Goal: Task Accomplishment & Management: Complete application form

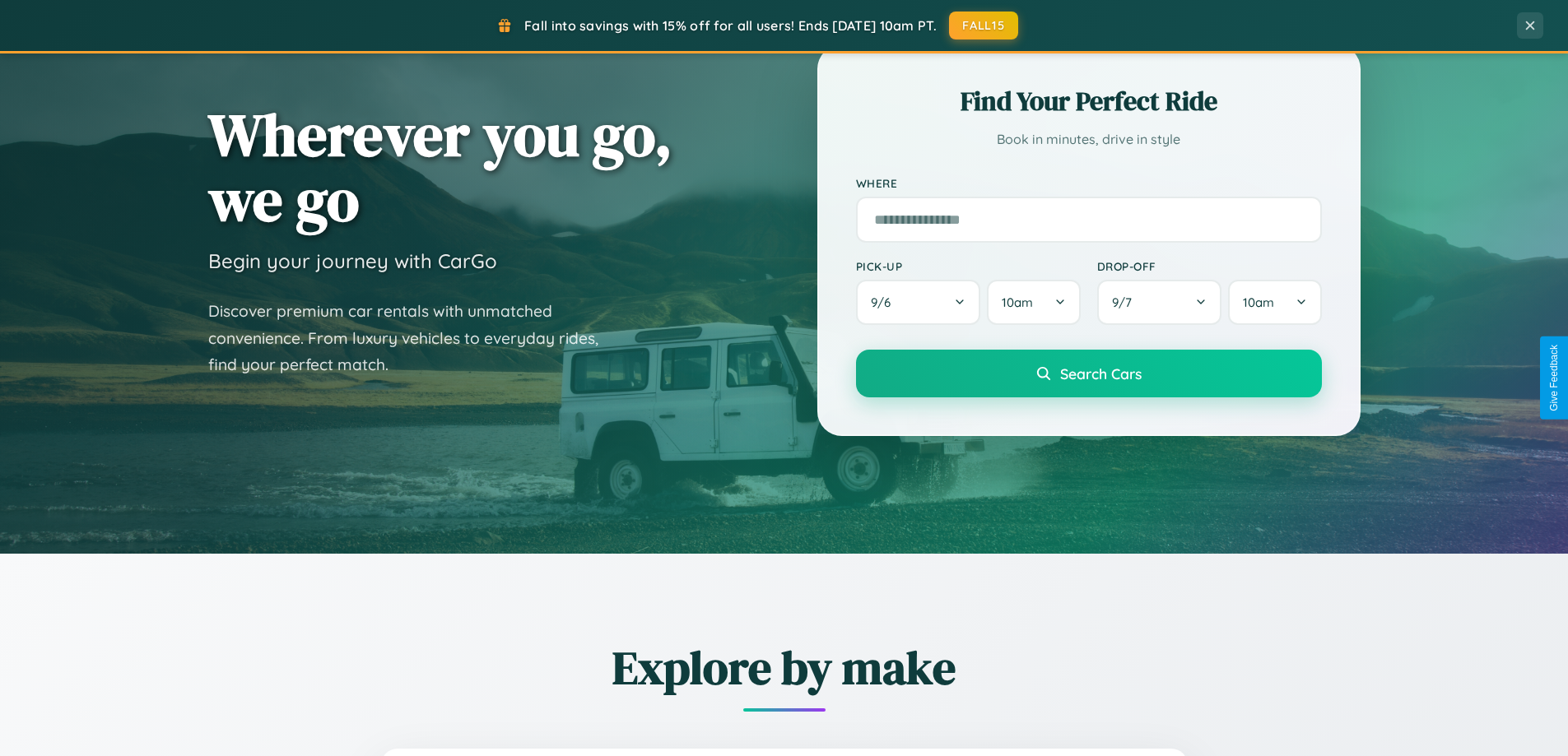
scroll to position [709, 0]
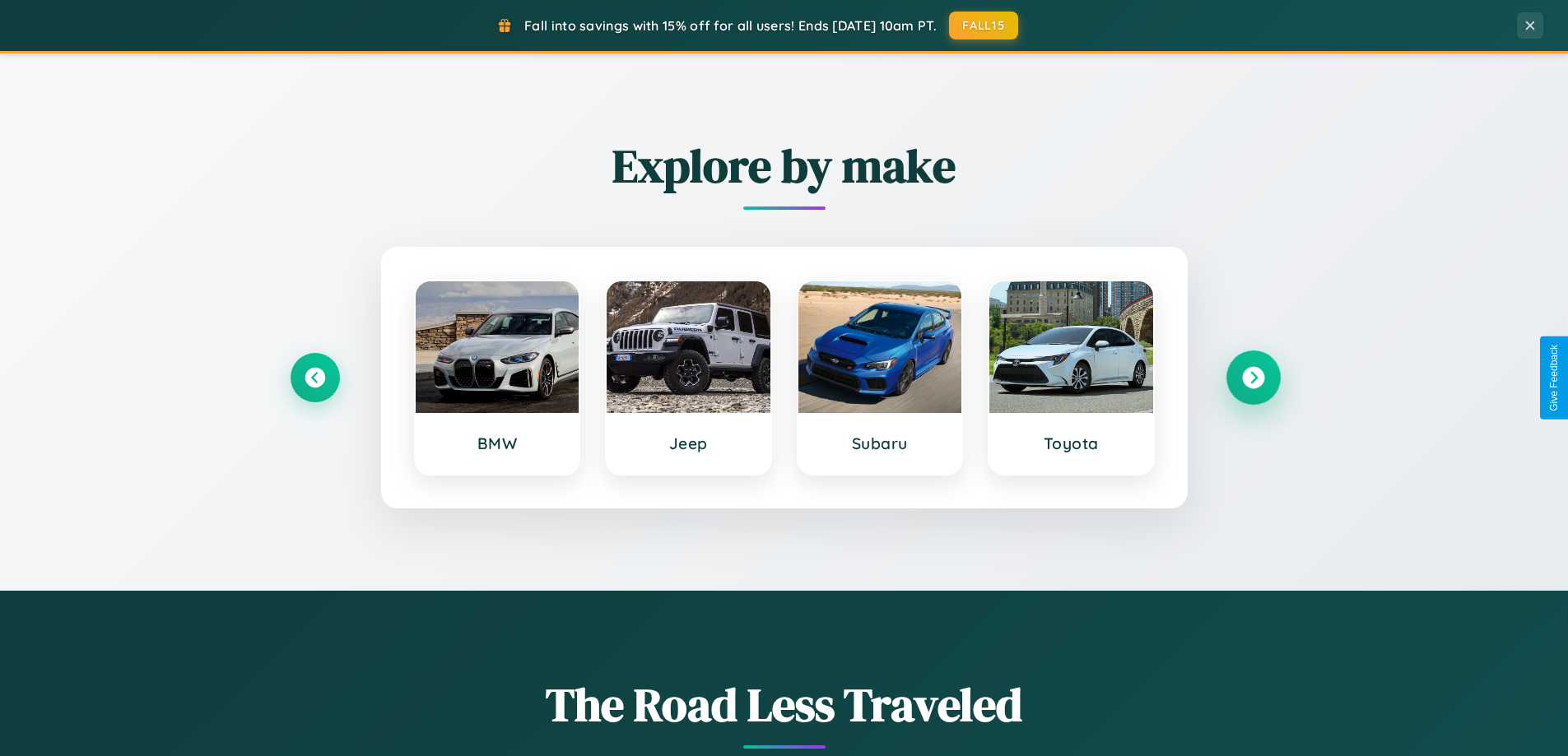
click at [1253, 378] on icon at bounding box center [1253, 378] width 22 height 22
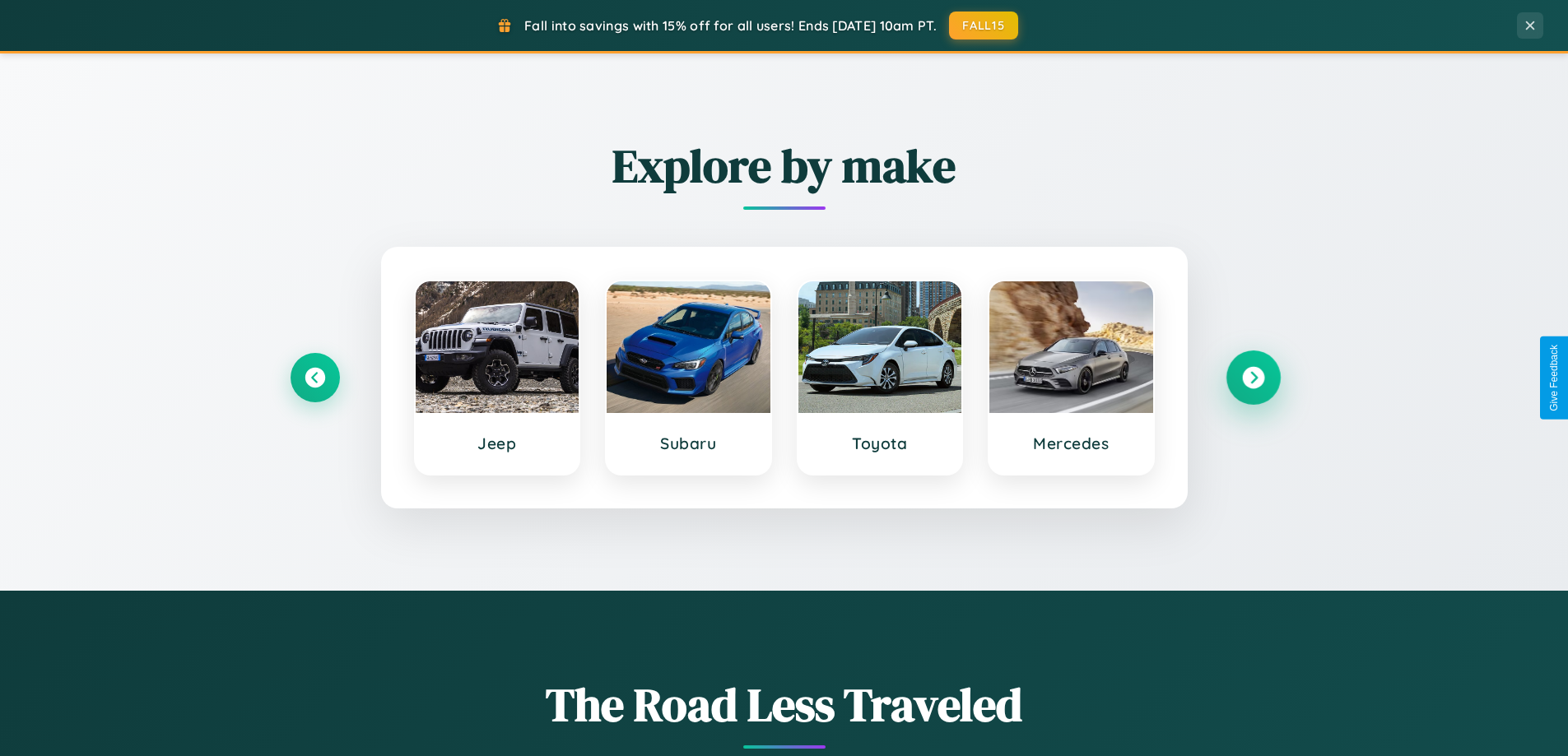
click at [1253, 378] on icon at bounding box center [1253, 378] width 22 height 22
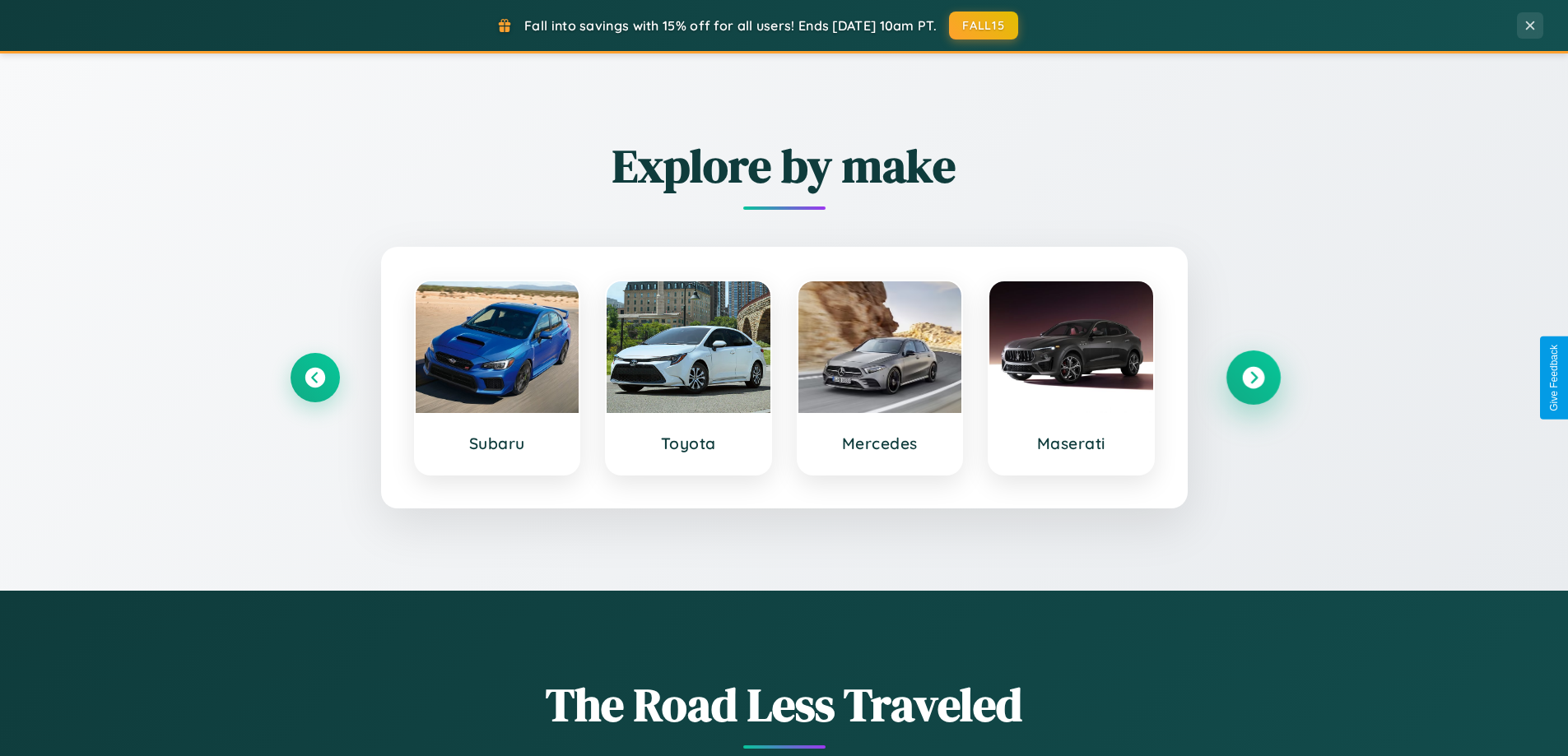
click at [1253, 378] on icon at bounding box center [1253, 378] width 22 height 22
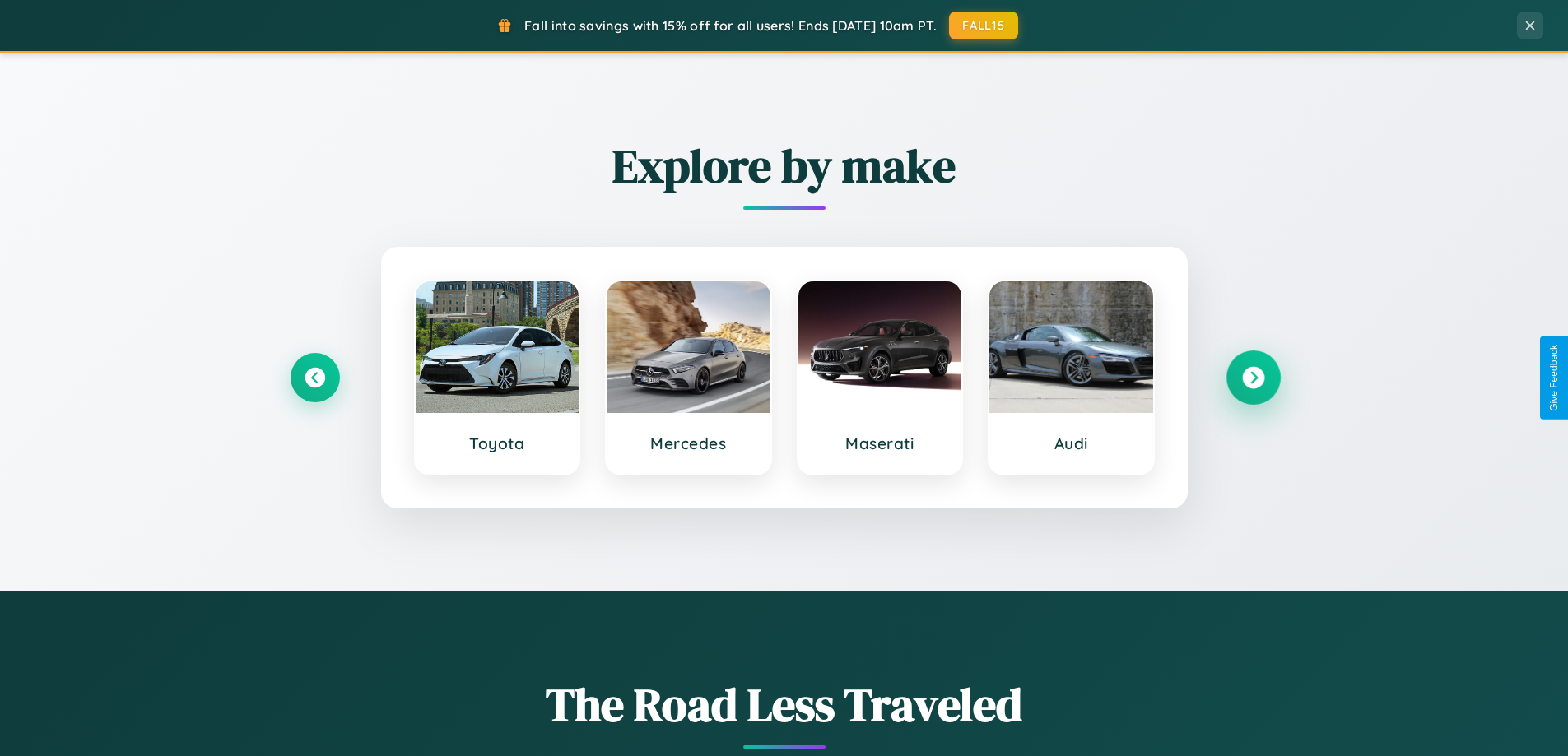
click at [1253, 378] on icon at bounding box center [1253, 378] width 22 height 22
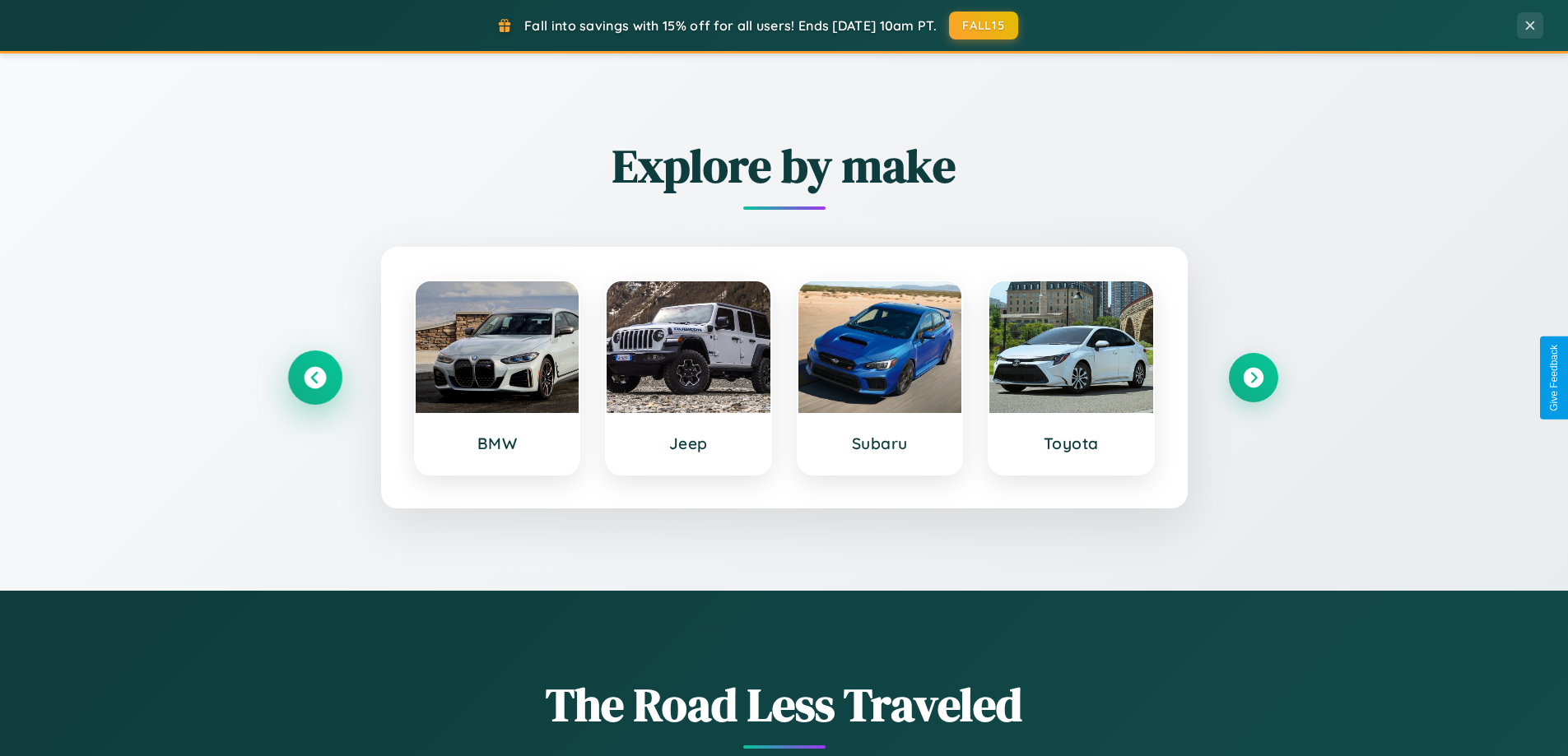
click at [315, 378] on icon at bounding box center [315, 378] width 22 height 22
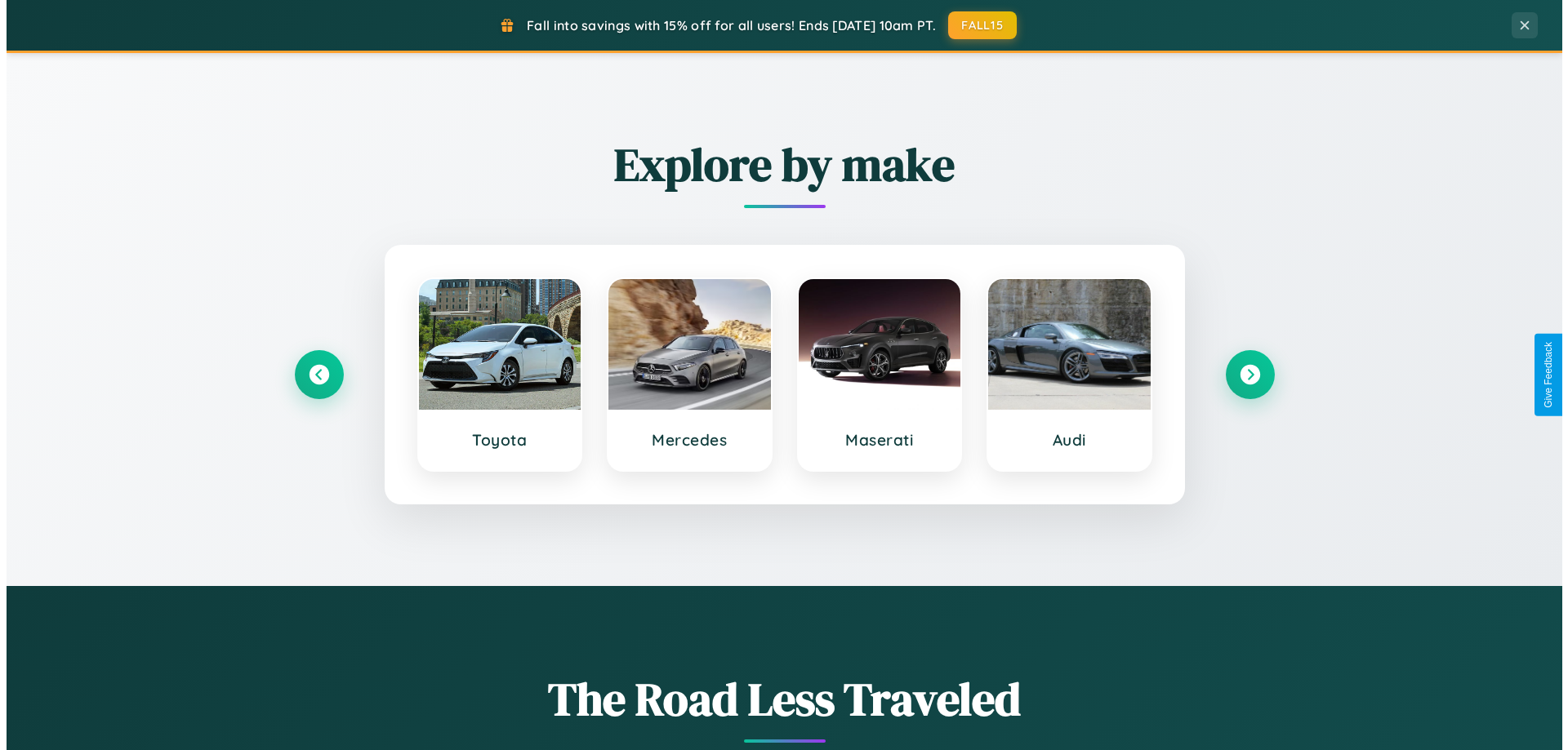
scroll to position [0, 0]
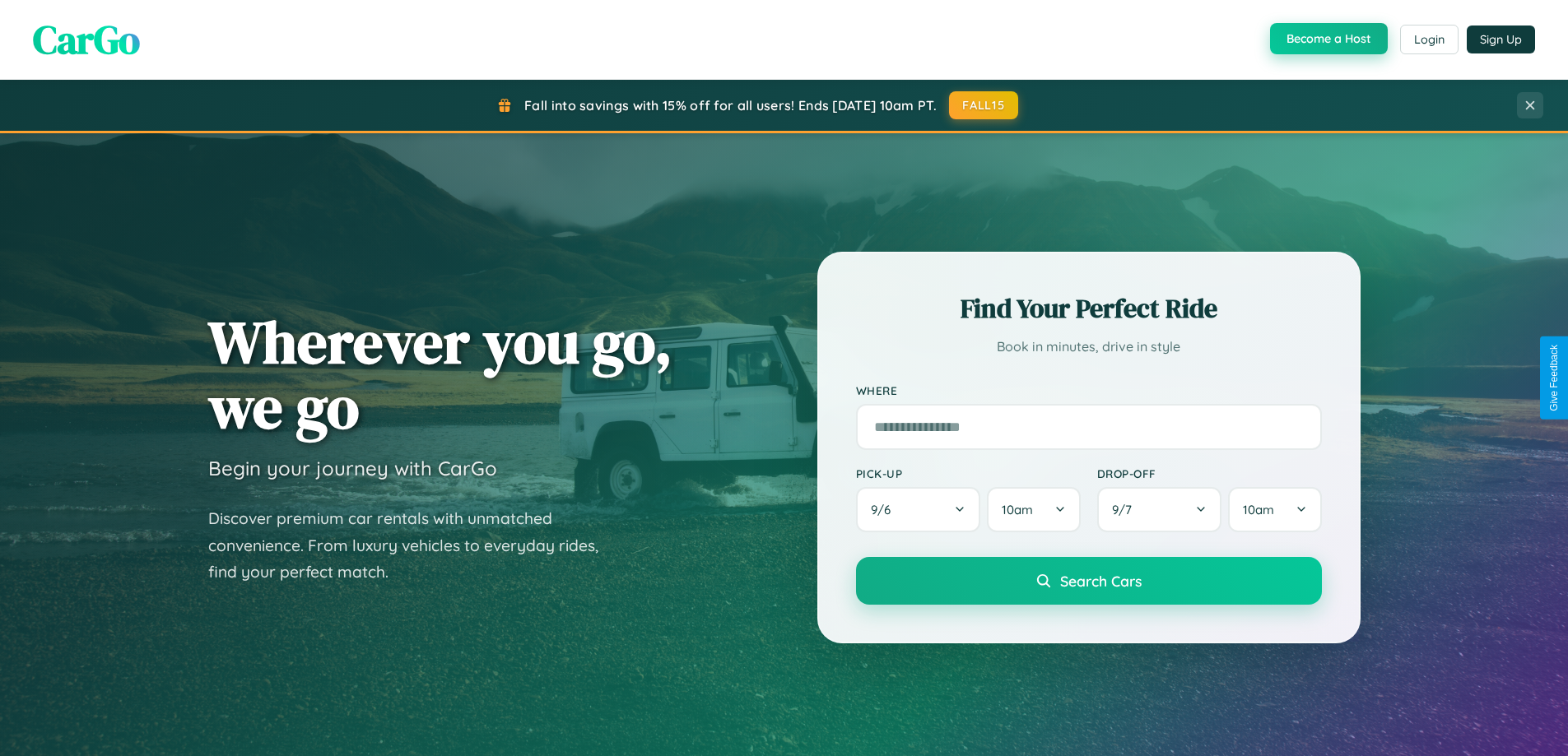
click at [1327, 39] on button "Become a Host" at bounding box center [1328, 39] width 117 height 31
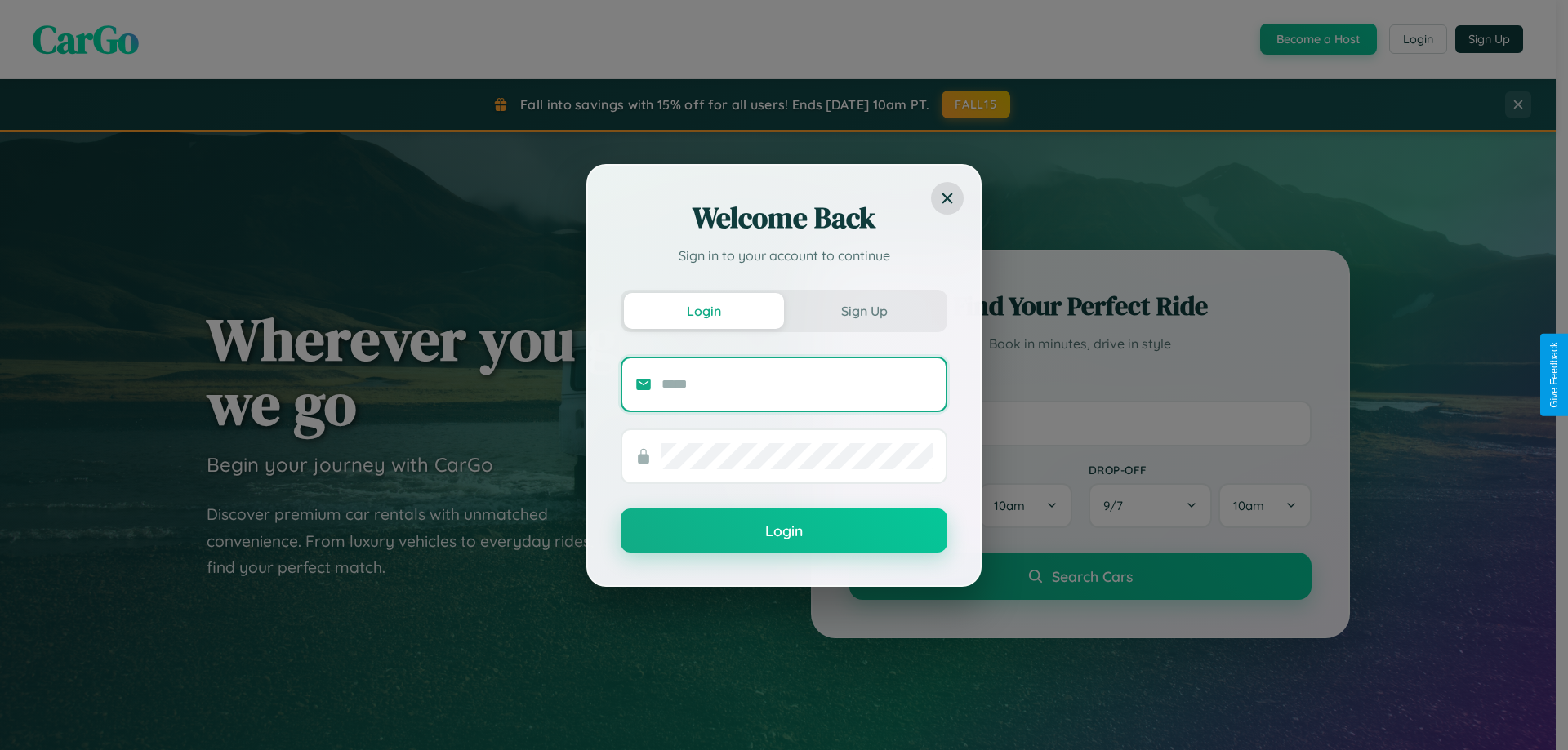
click at [797, 384] on input "text" at bounding box center [797, 384] width 272 height 26
type input "**********"
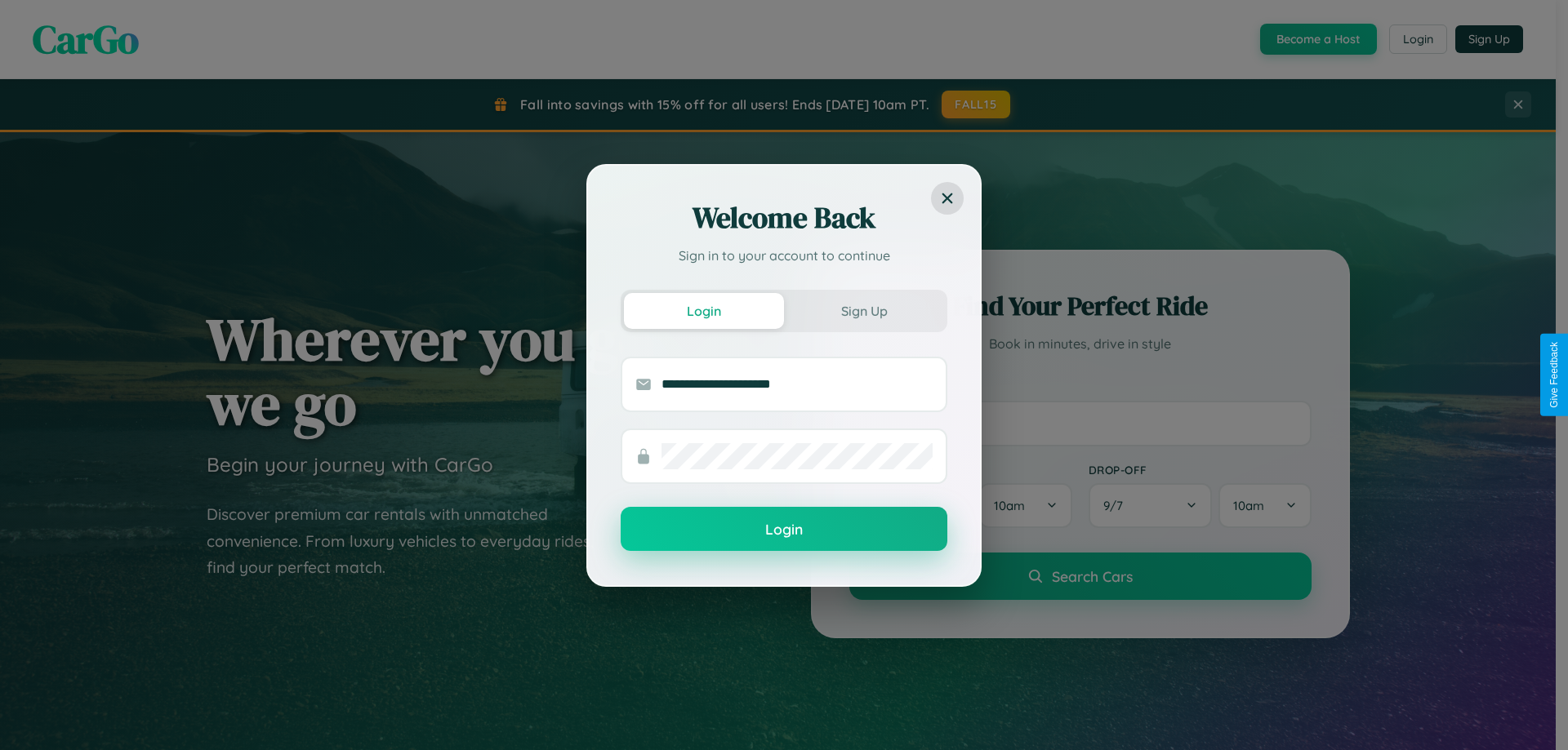
click at [784, 530] on button "Login" at bounding box center [783, 530] width 327 height 44
